Goal: Task Accomplishment & Management: Manage account settings

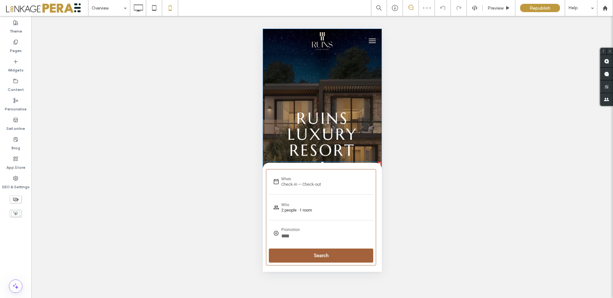
click at [359, 168] on h3 "A Masterpiece of Art, Gastronomy AND Luxury Living" at bounding box center [322, 168] width 116 height 13
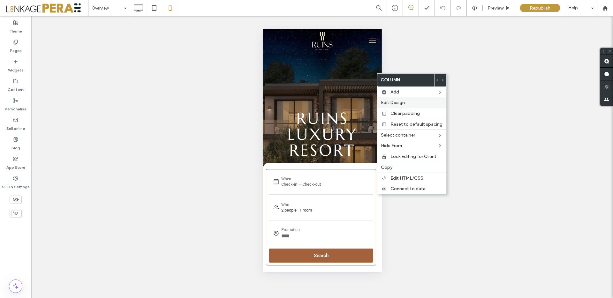
click at [404, 104] on label "Edit Design" at bounding box center [412, 102] width 62 height 5
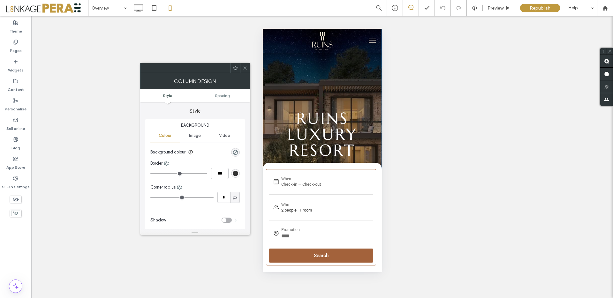
drag, startPoint x: 244, startPoint y: 68, endPoint x: 259, endPoint y: 103, distance: 38.5
click at [244, 68] on icon at bounding box center [245, 68] width 5 height 5
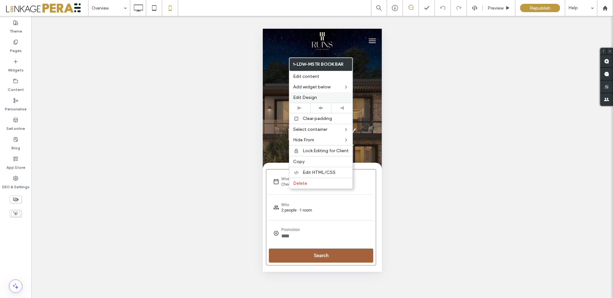
click at [319, 98] on label "Edit Design" at bounding box center [321, 97] width 56 height 5
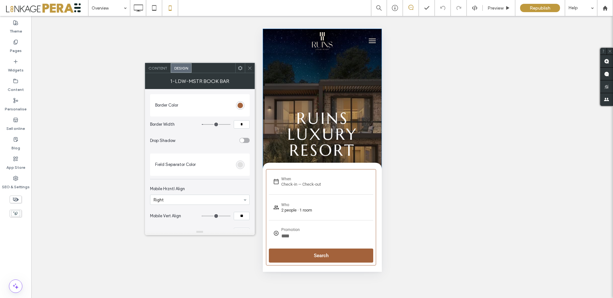
scroll to position [34, 0]
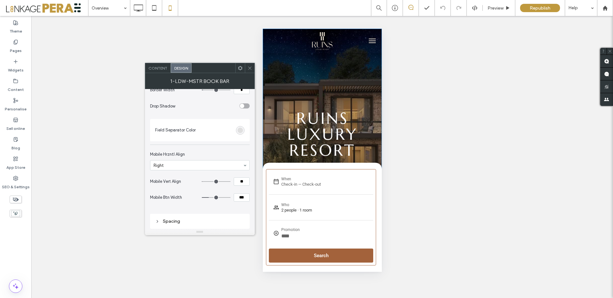
click at [241, 195] on input "***" at bounding box center [242, 197] width 16 height 8
type input "***"
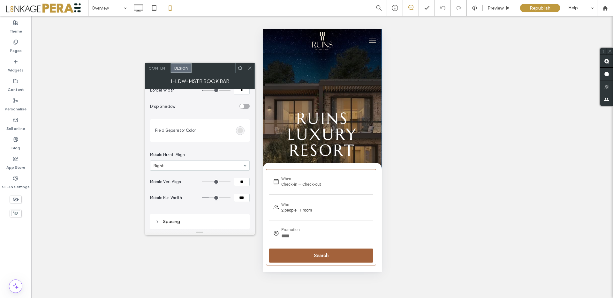
click at [252, 68] on icon at bounding box center [249, 68] width 5 height 5
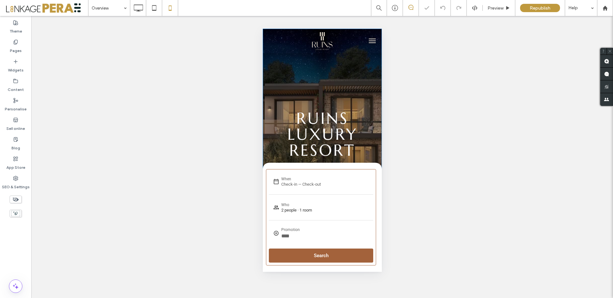
click at [236, 112] on div "Unhide? Yes Unhide? Yes Unhide? Yes Unhide? Yes" at bounding box center [322, 157] width 582 height 282
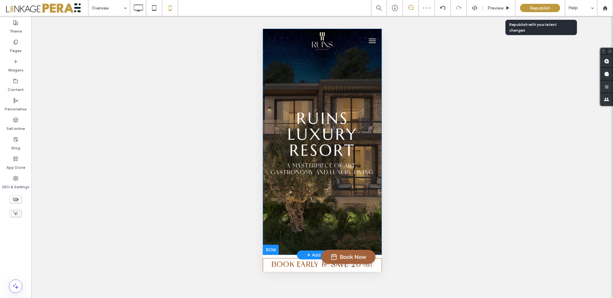
click at [534, 9] on span "Republish" at bounding box center [540, 7] width 21 height 5
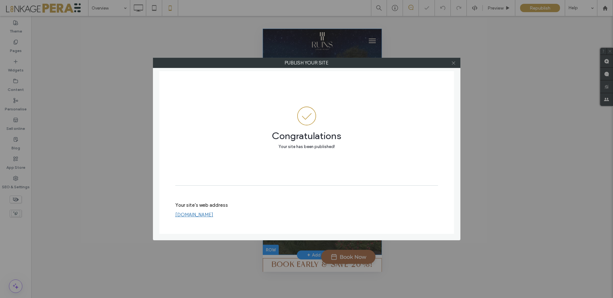
click at [454, 62] on icon at bounding box center [453, 63] width 5 height 5
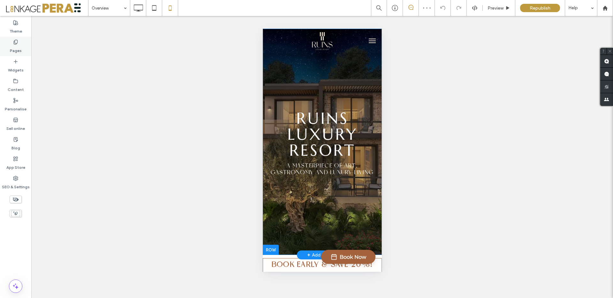
click at [9, 46] on div "Pages" at bounding box center [15, 46] width 31 height 19
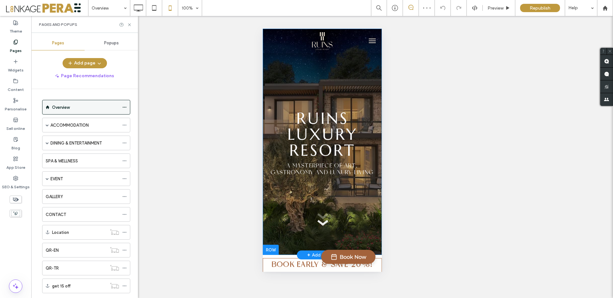
click at [80, 109] on div "Overview" at bounding box center [85, 107] width 67 height 7
